Goal: Task Accomplishment & Management: Use online tool/utility

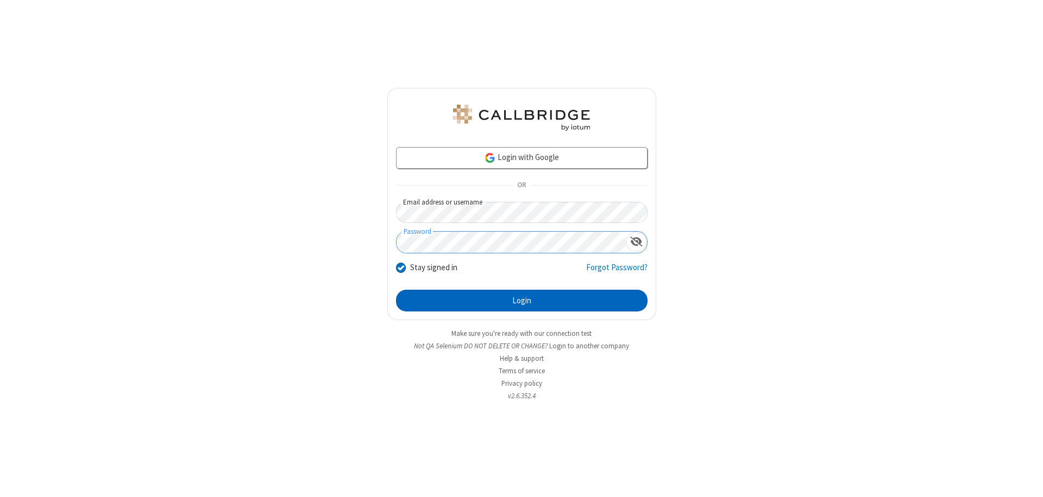
click at [521, 301] on button "Login" at bounding box center [521, 301] width 251 height 22
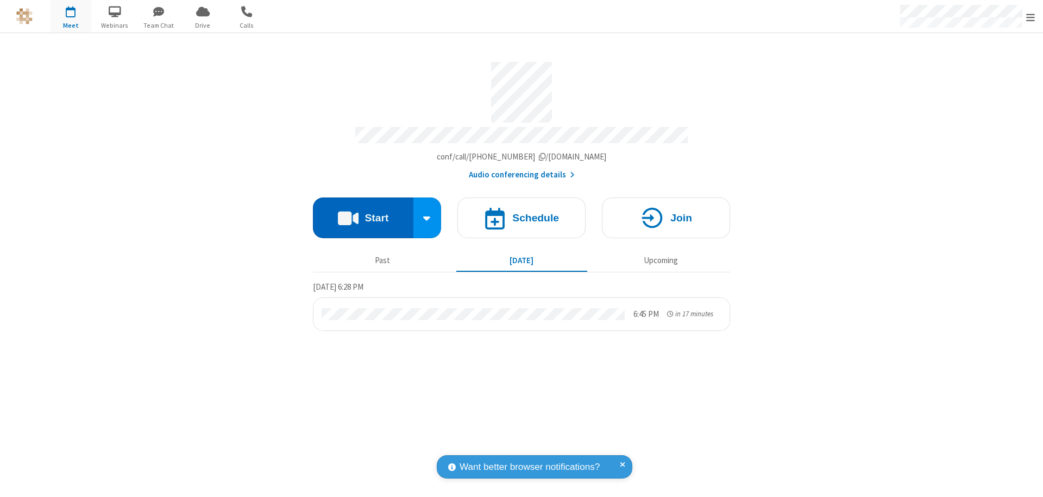
click at [363, 213] on button "Start" at bounding box center [363, 218] width 100 height 41
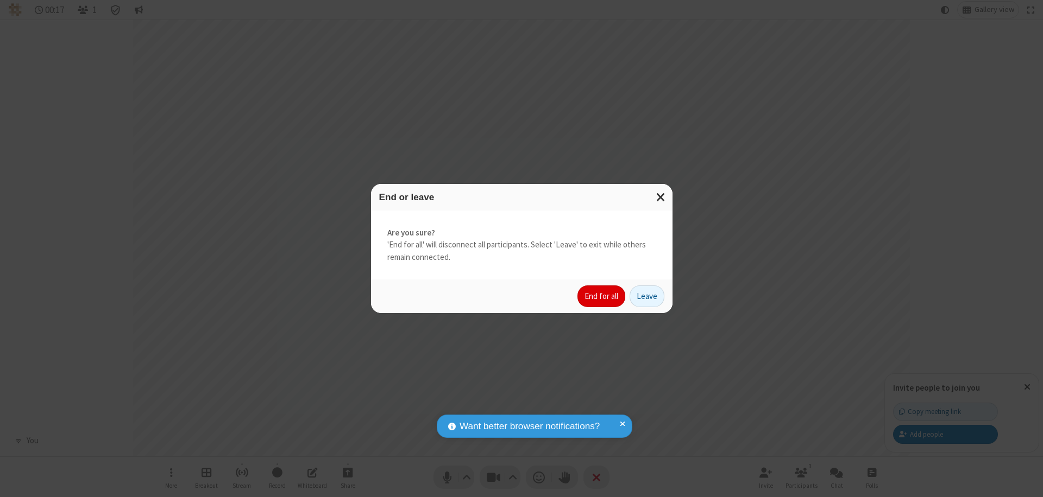
click at [602, 296] on button "End for all" at bounding box center [601, 297] width 48 height 22
